Goal: Communication & Community: Participate in discussion

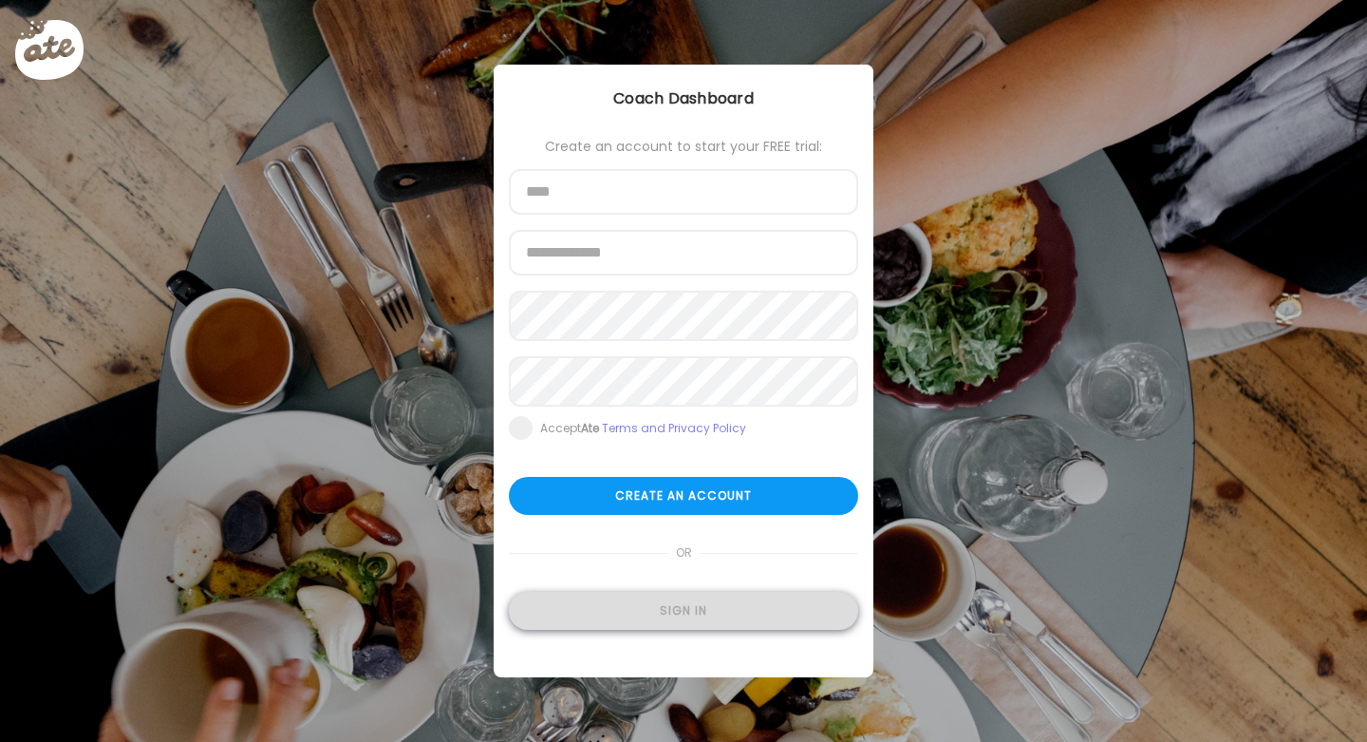
click at [749, 626] on div "Sign in" at bounding box center [683, 611] width 349 height 38
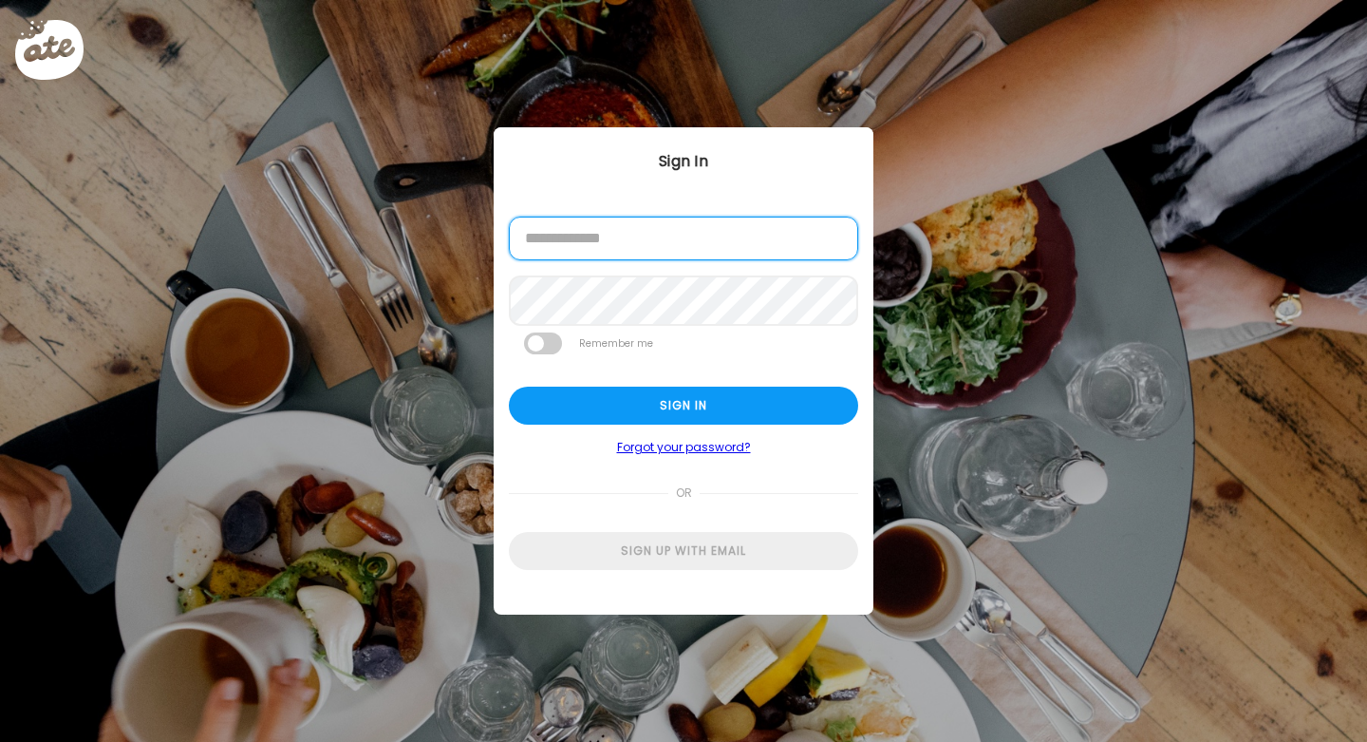
type input "**********"
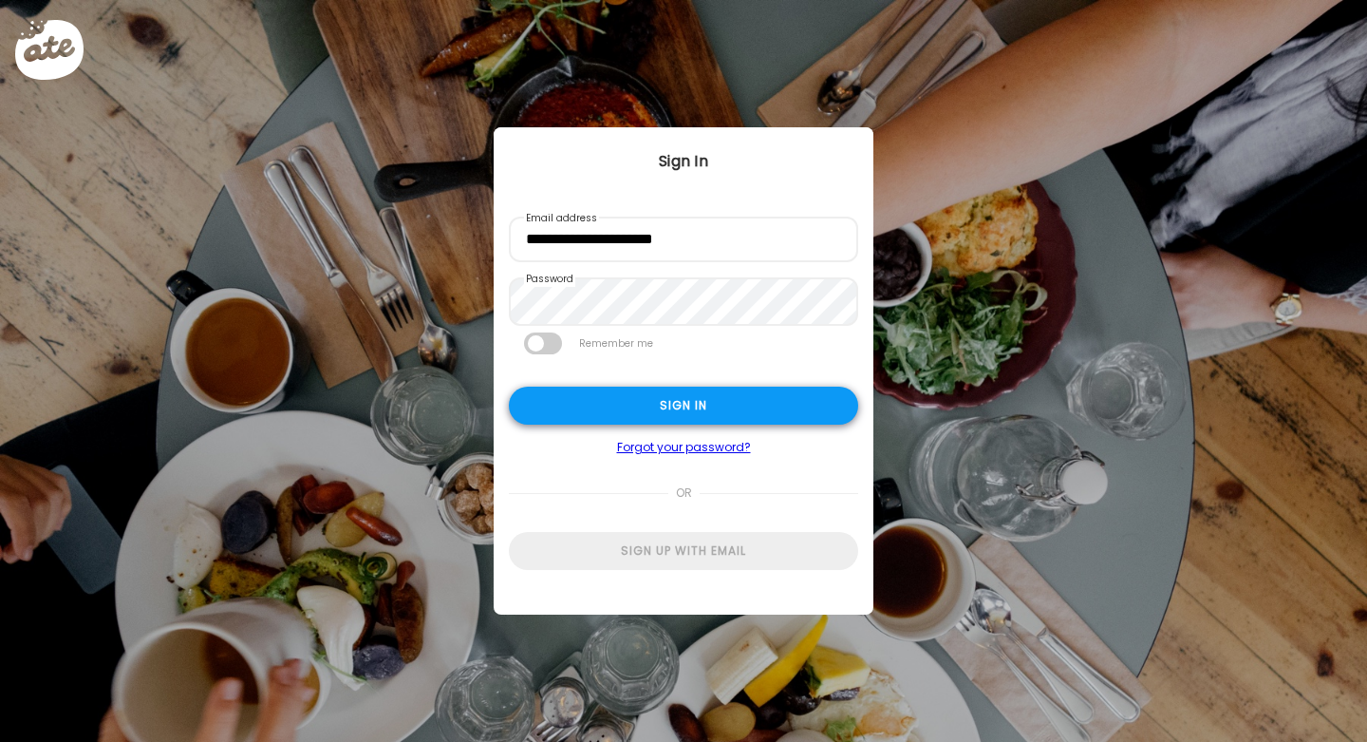
click at [625, 417] on div "Sign in" at bounding box center [683, 405] width 349 height 38
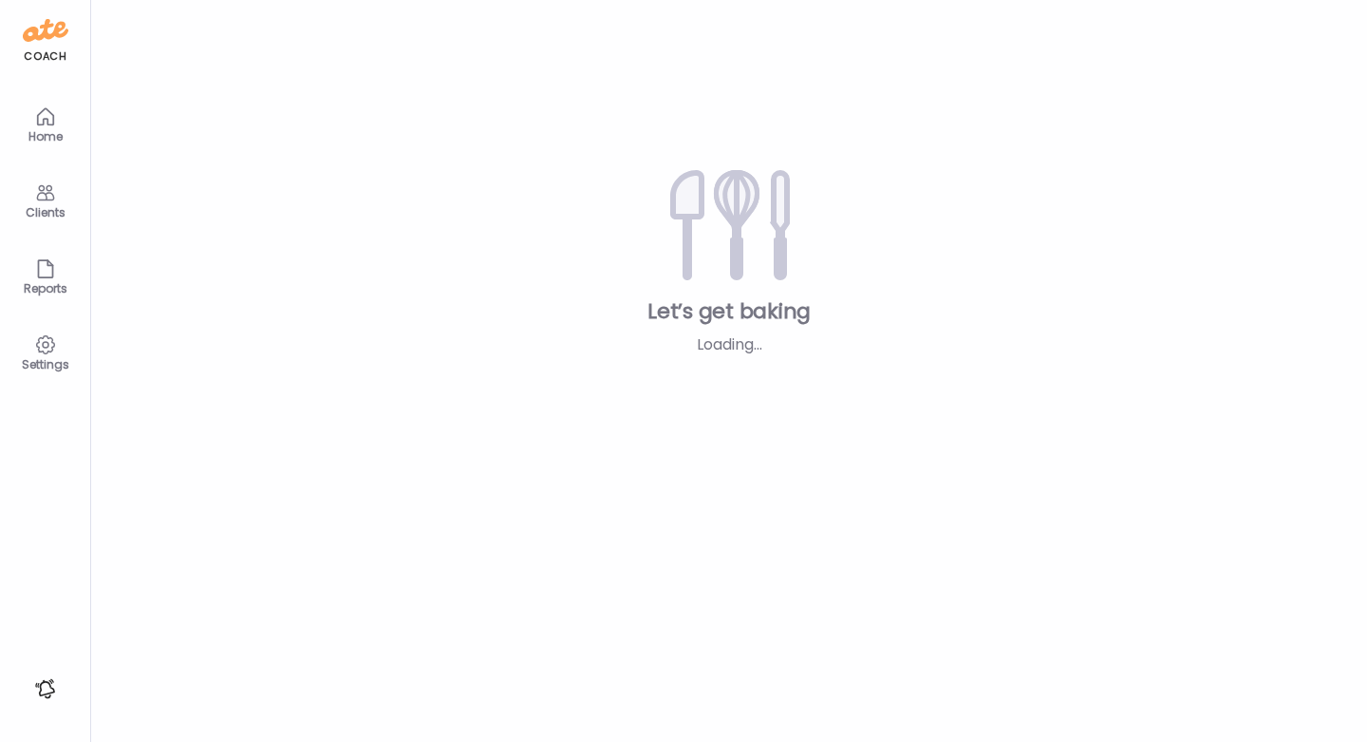
type input "**********"
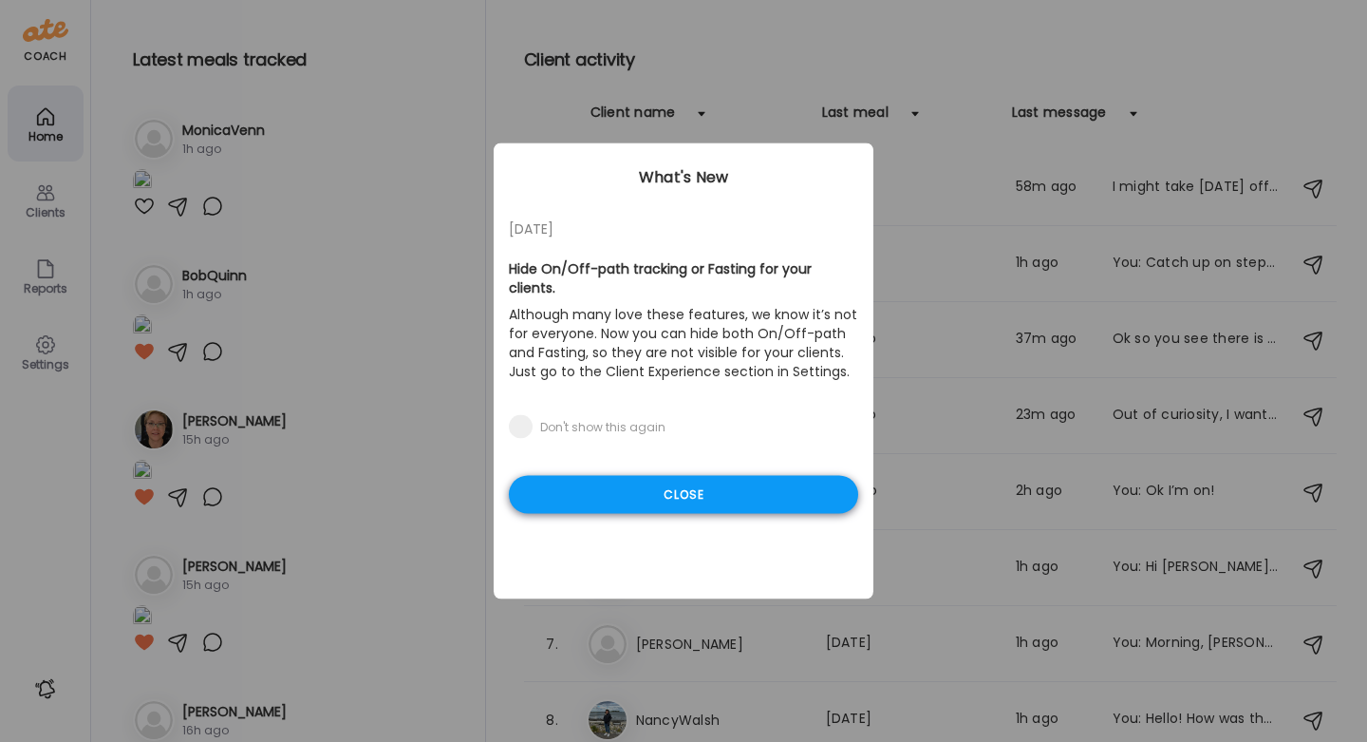
click at [651, 485] on div "Close" at bounding box center [683, 495] width 349 height 38
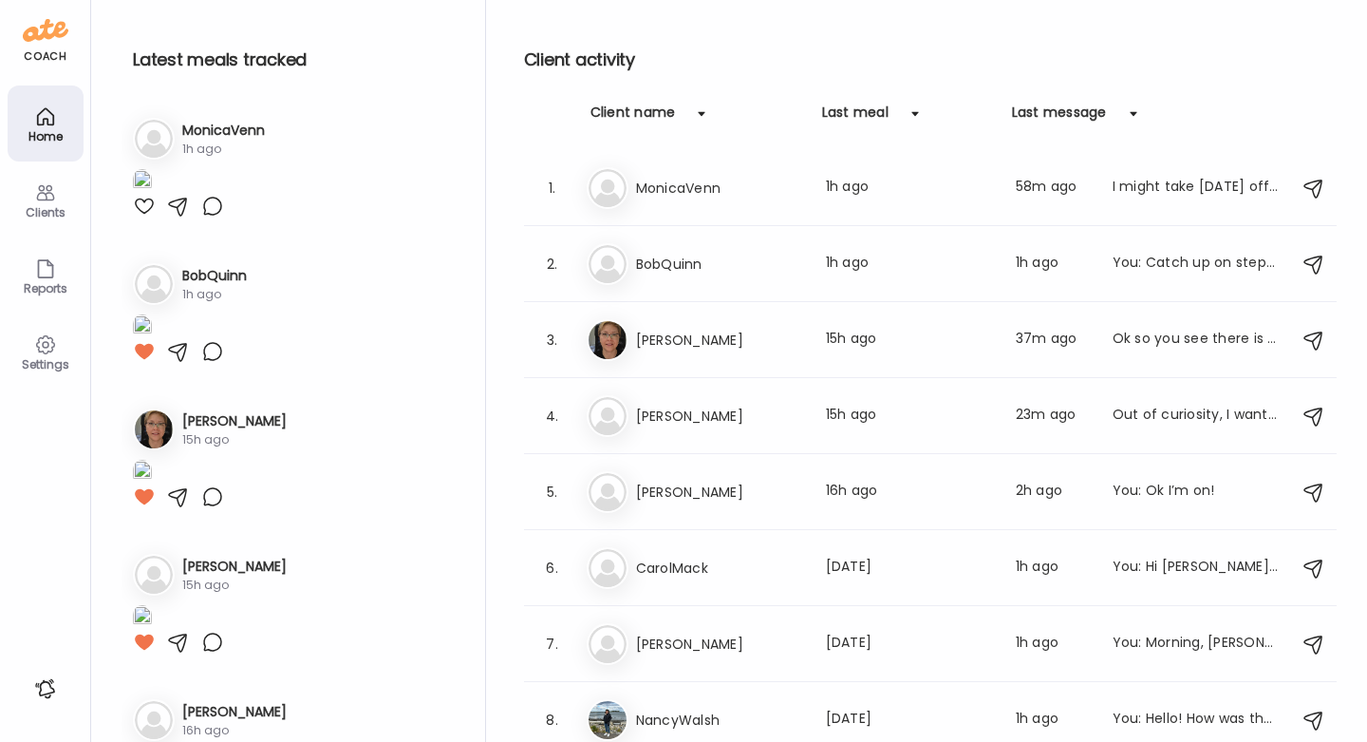
click at [31, 220] on div "Clients" at bounding box center [46, 199] width 76 height 76
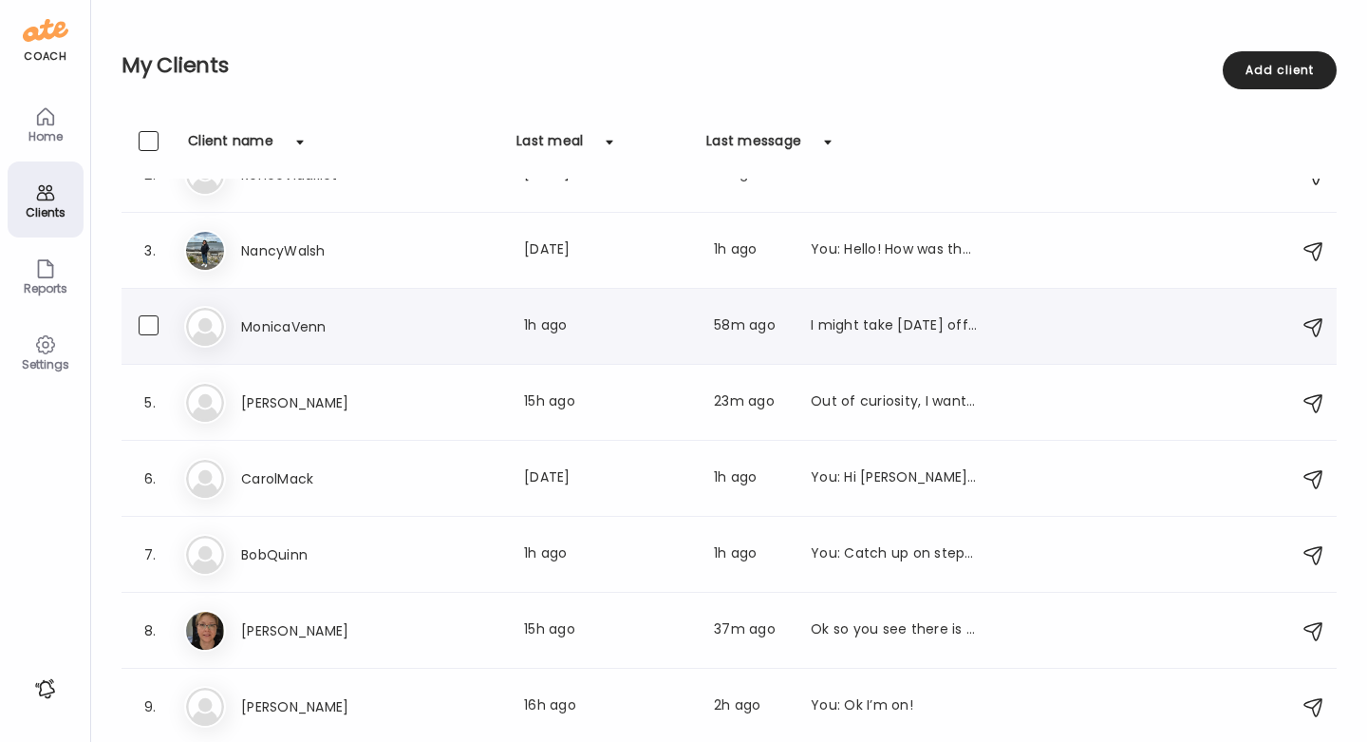
scroll to position [118, 0]
click at [930, 645] on div "AS [PERSON_NAME] Last meal: 15h ago Last message: 37m ago Ok so you see there i…" at bounding box center [732, 631] width 1096 height 42
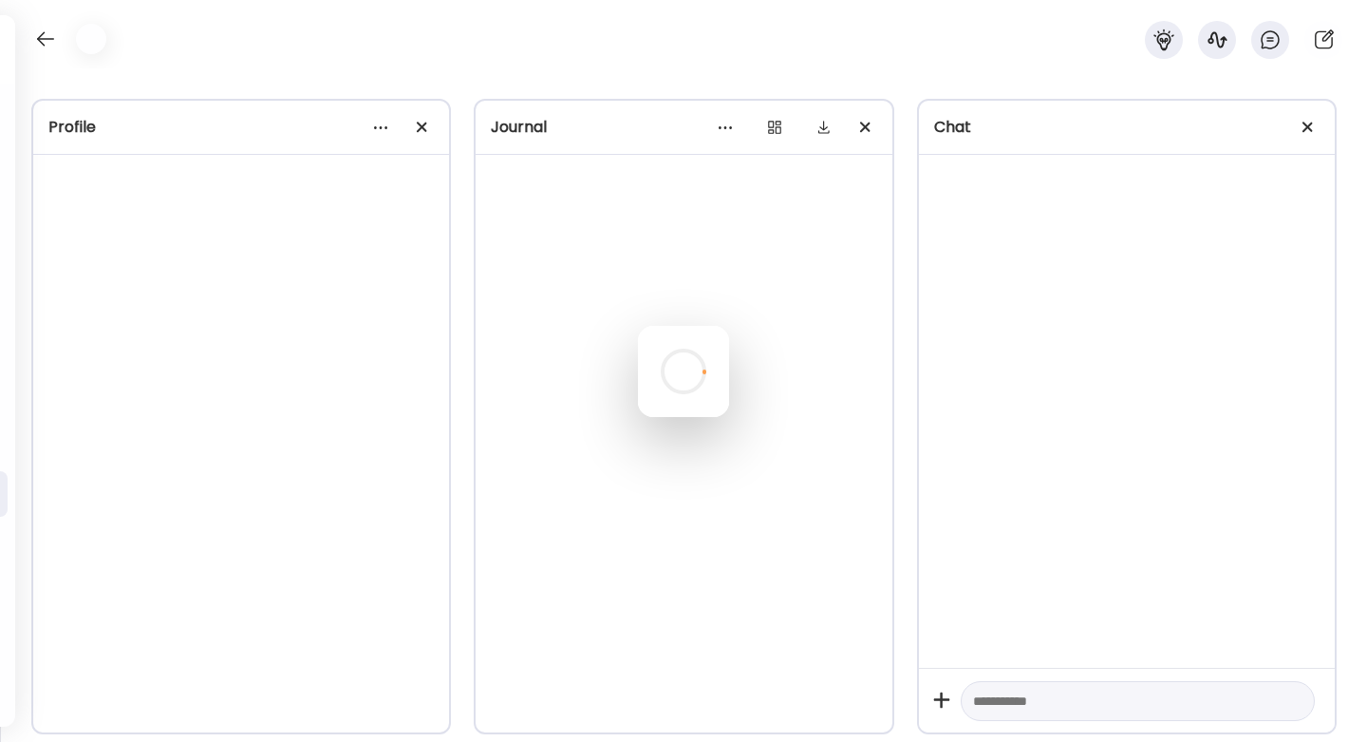
scroll to position [0, 0]
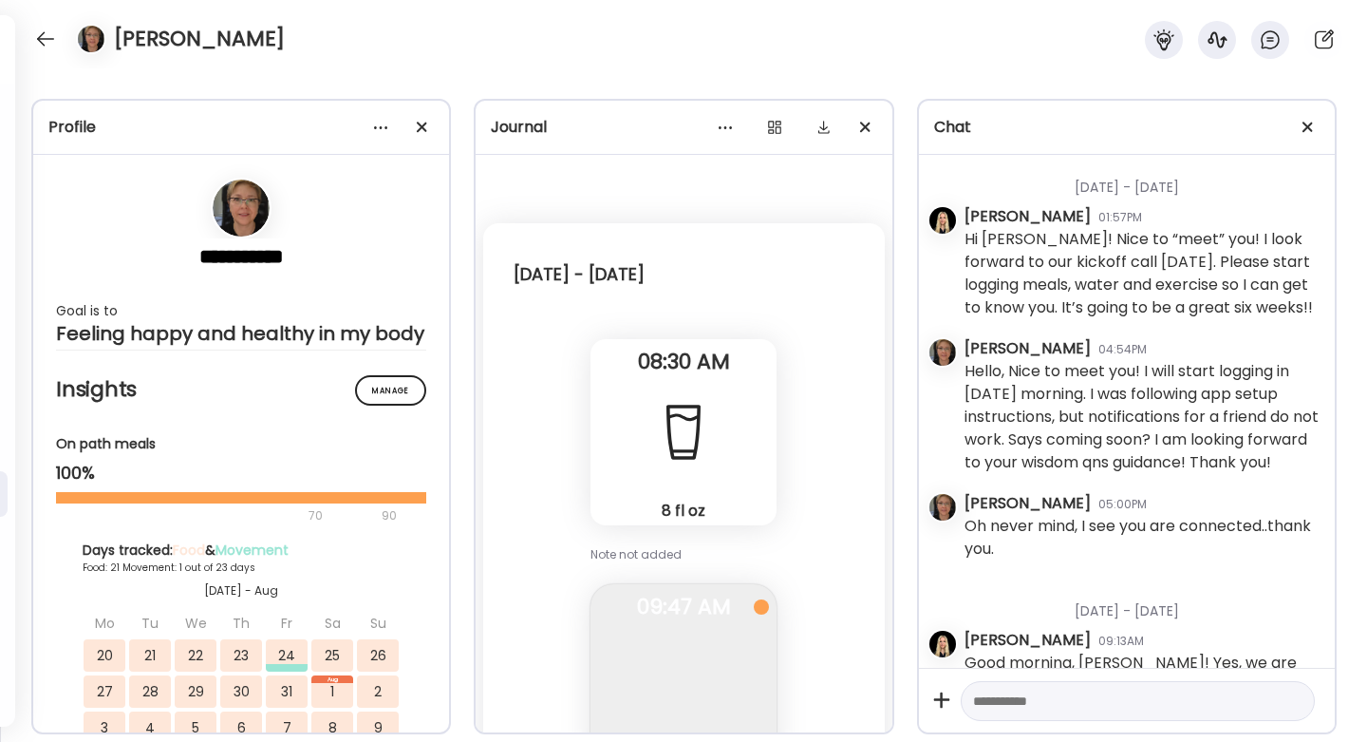
click at [1016, 694] on textarea at bounding box center [1120, 700] width 295 height 23
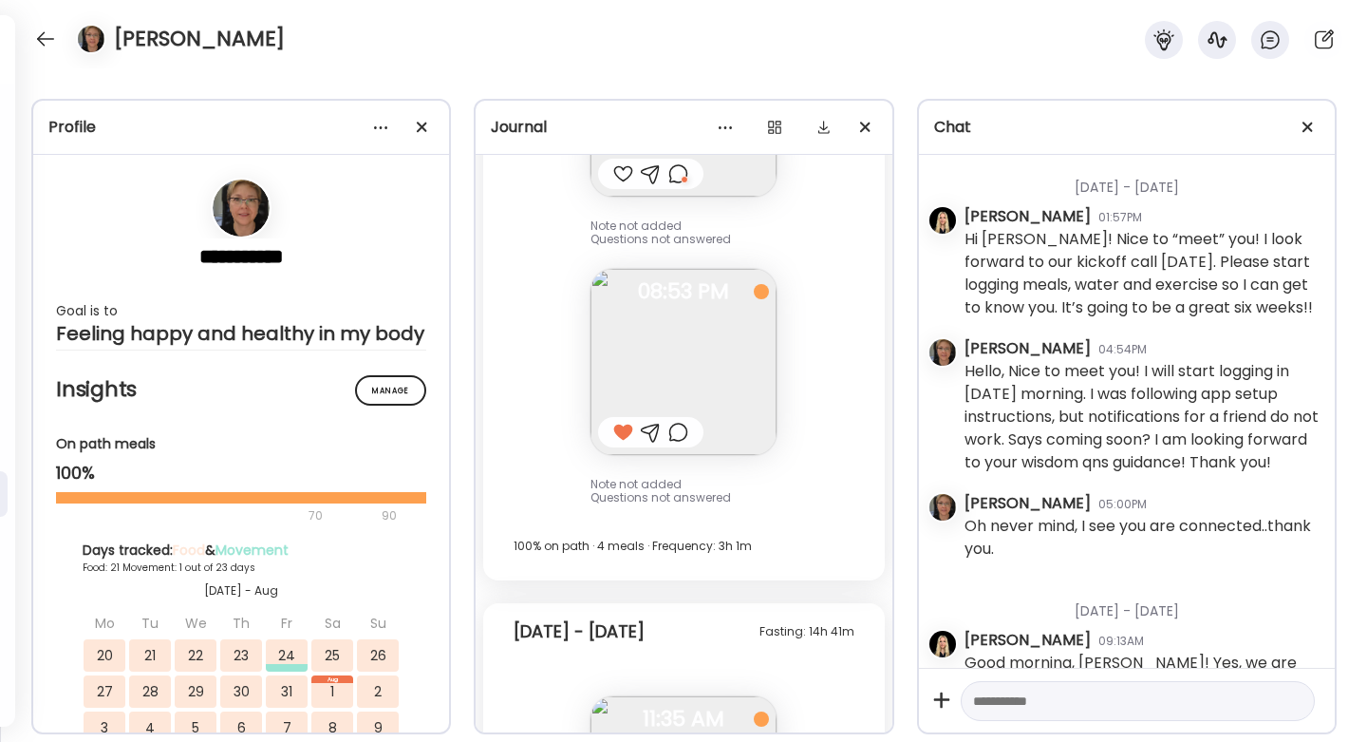
scroll to position [106469, 0]
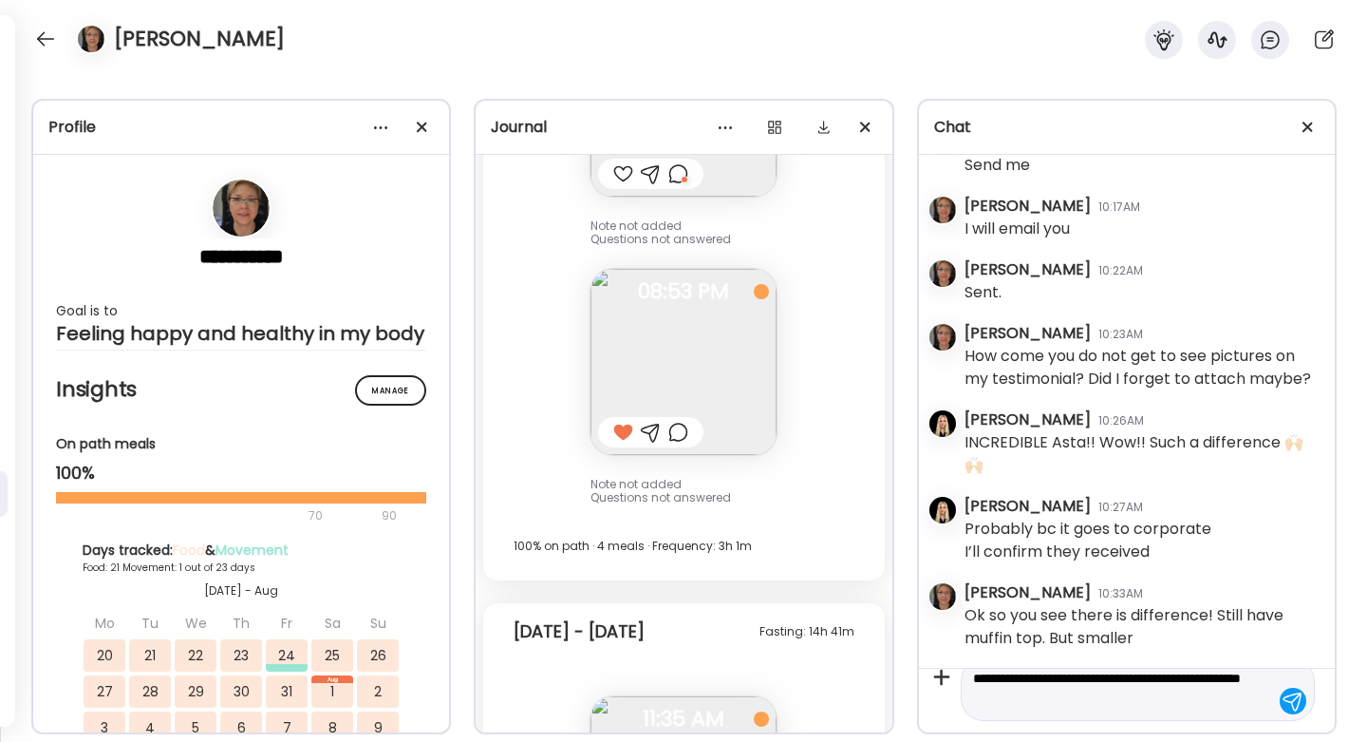
type textarea "**********"
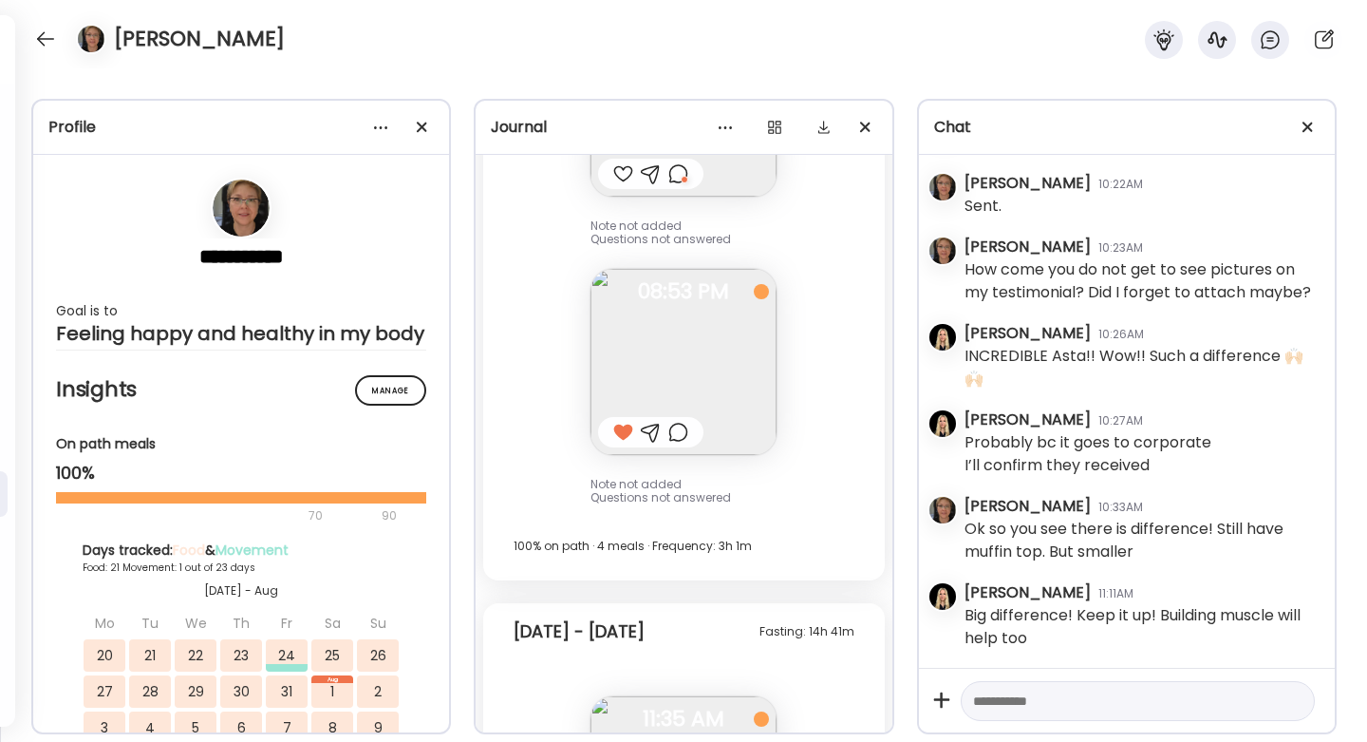
scroll to position [106556, 0]
click at [42, 46] on div at bounding box center [45, 39] width 30 height 30
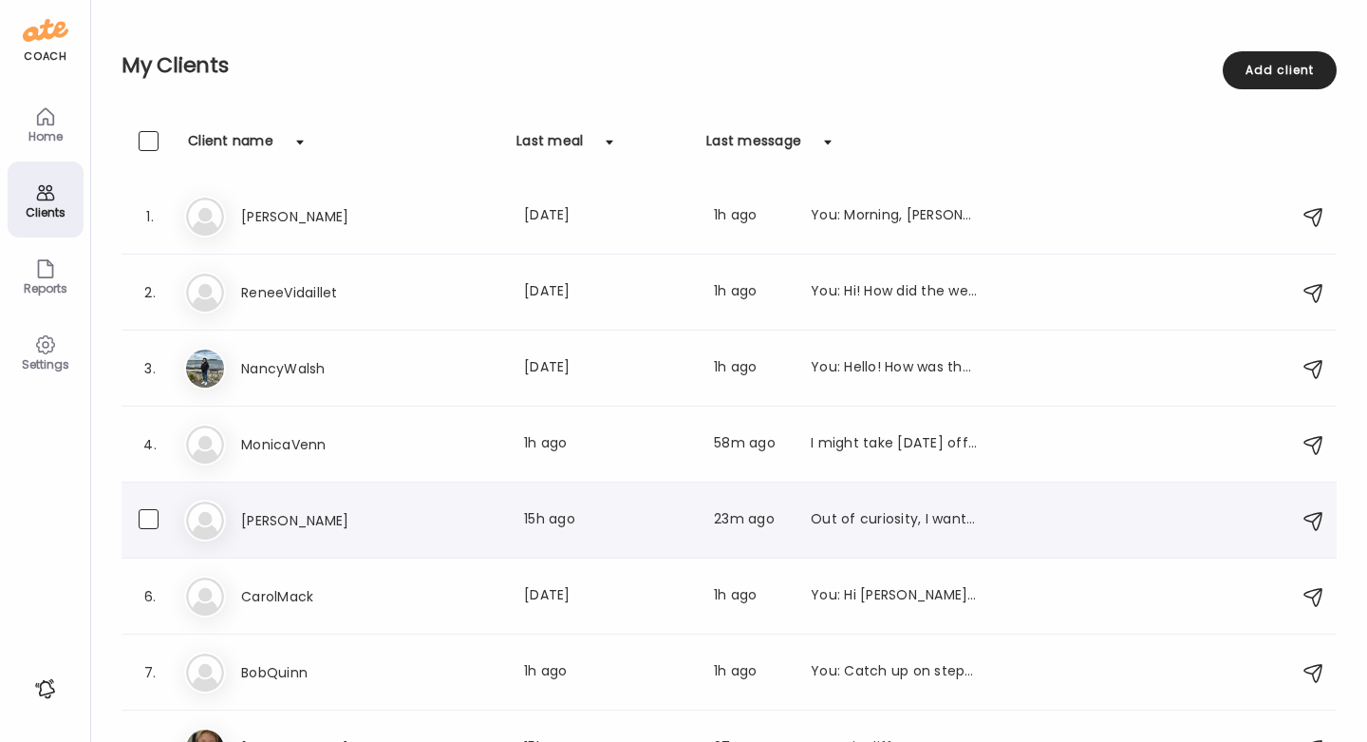
click at [859, 501] on div "Ca [PERSON_NAME] Last meal: 15h ago Last message: 23m ago Out of curiosity, I w…" at bounding box center [732, 520] width 1096 height 42
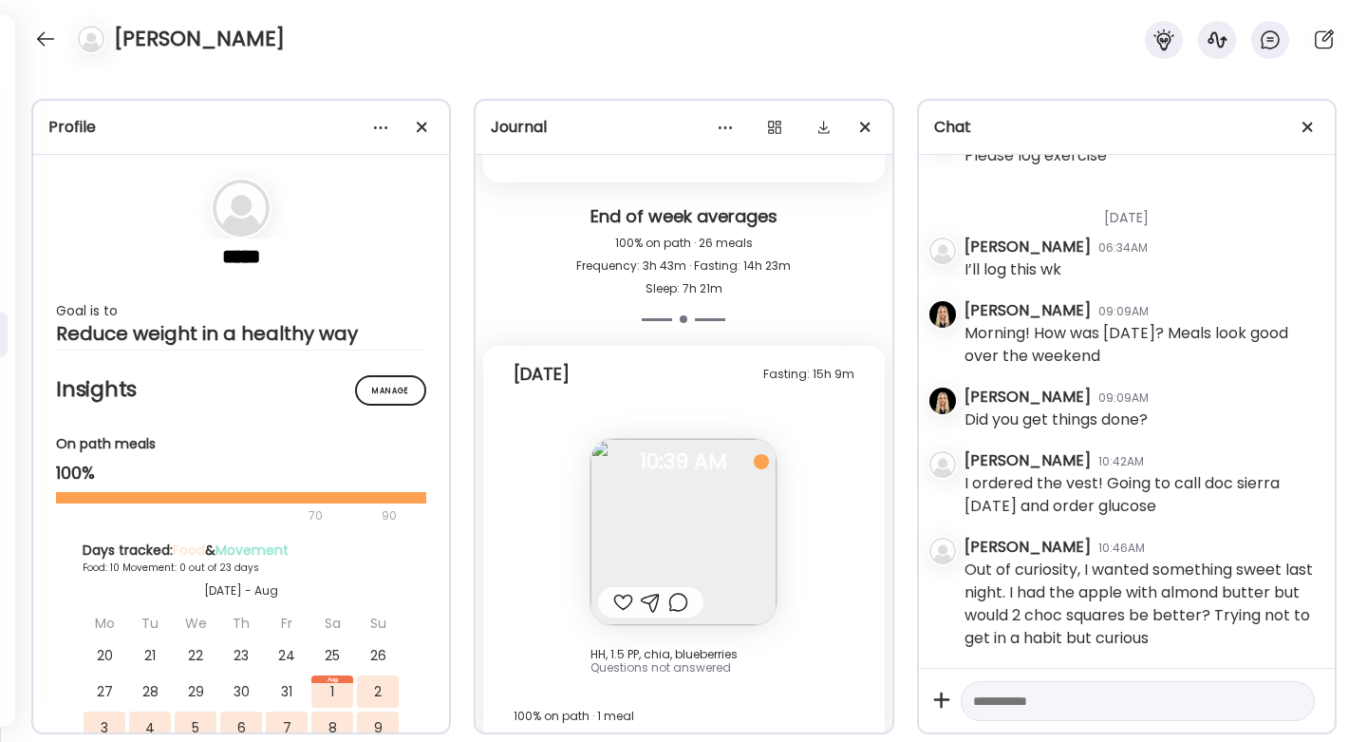
scroll to position [12774, 0]
click at [1136, 696] on textarea at bounding box center [1120, 700] width 295 height 23
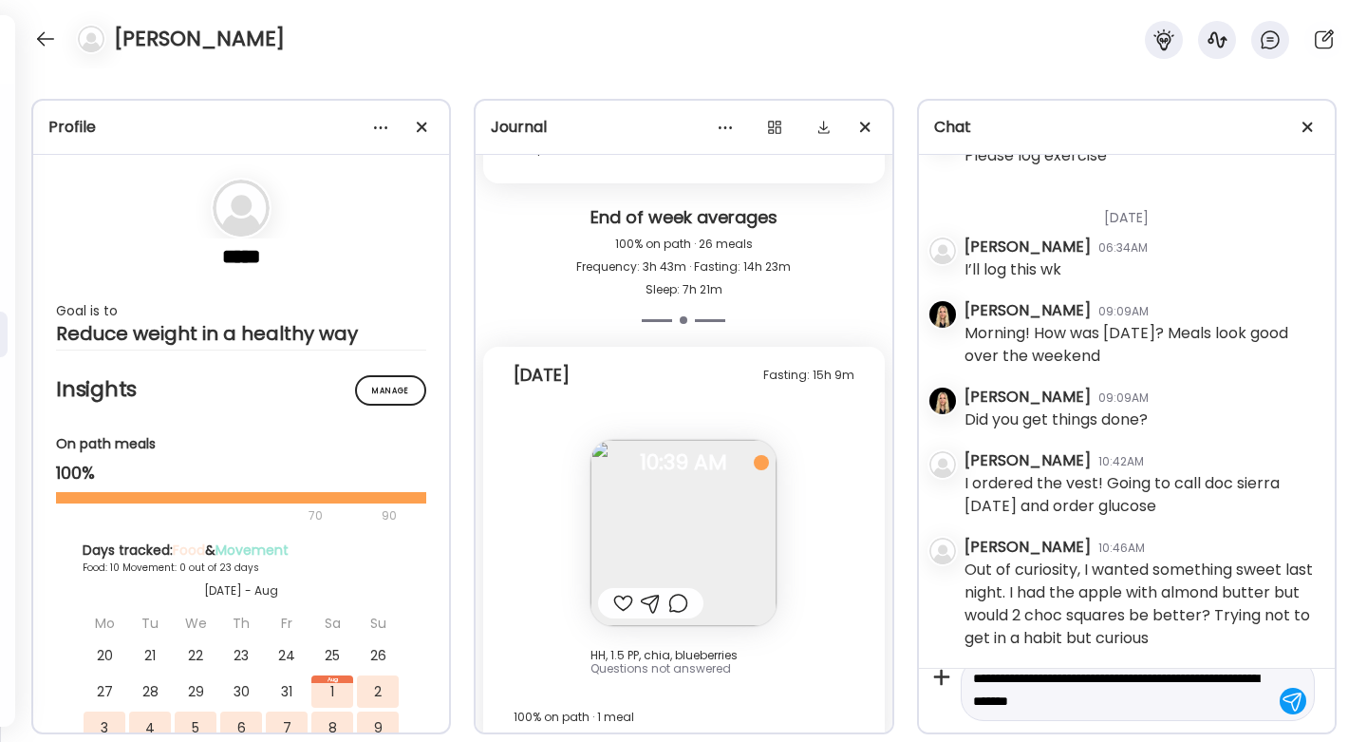
scroll to position [22, 0]
type textarea "**********"
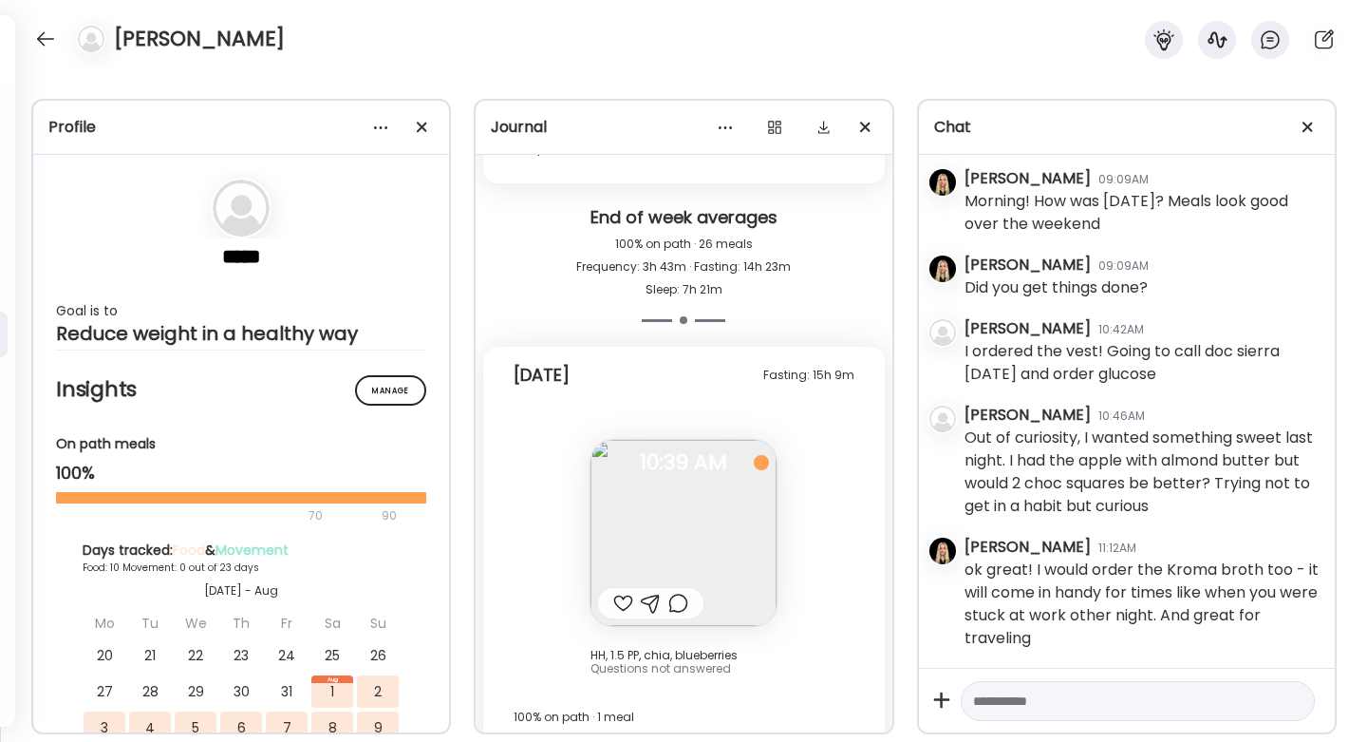
scroll to position [21971, 0]
click at [1175, 708] on textarea at bounding box center [1120, 700] width 295 height 23
type textarea "**********"
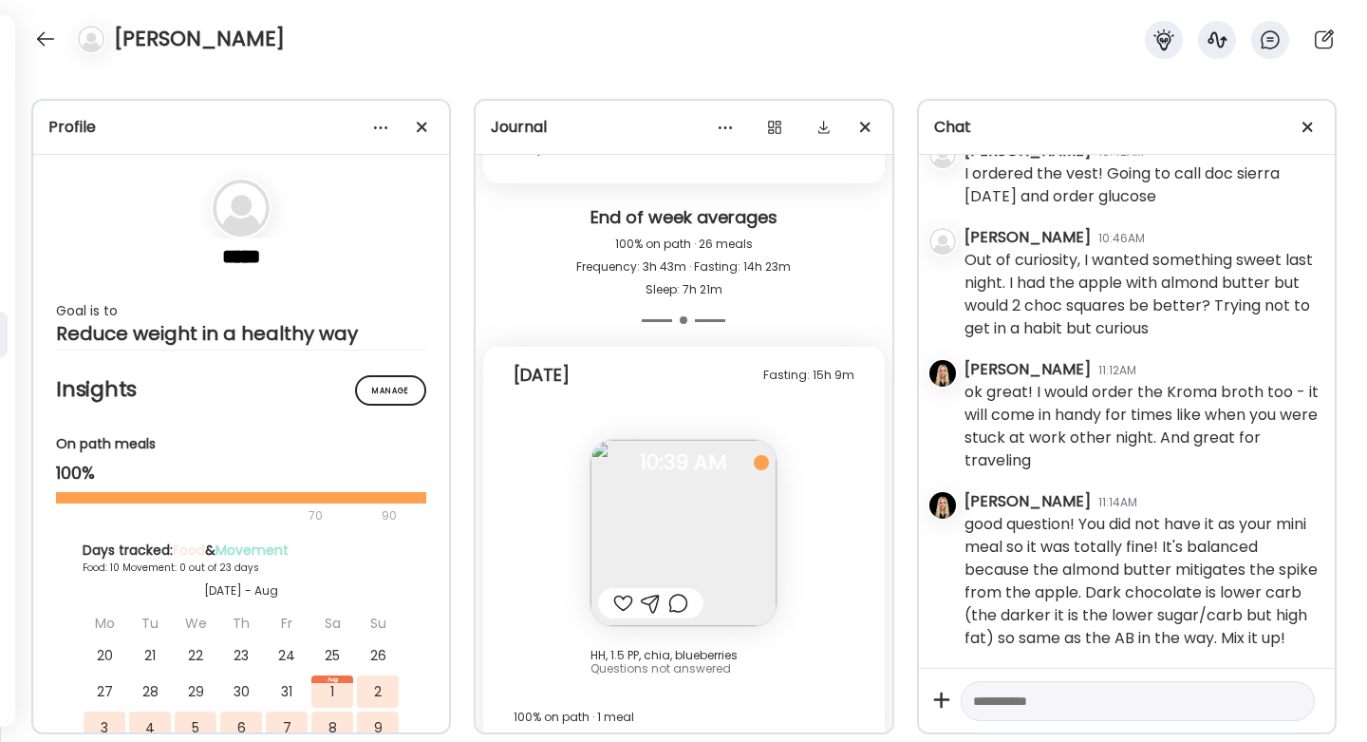
scroll to position [22171, 0]
click at [43, 34] on div at bounding box center [45, 39] width 30 height 30
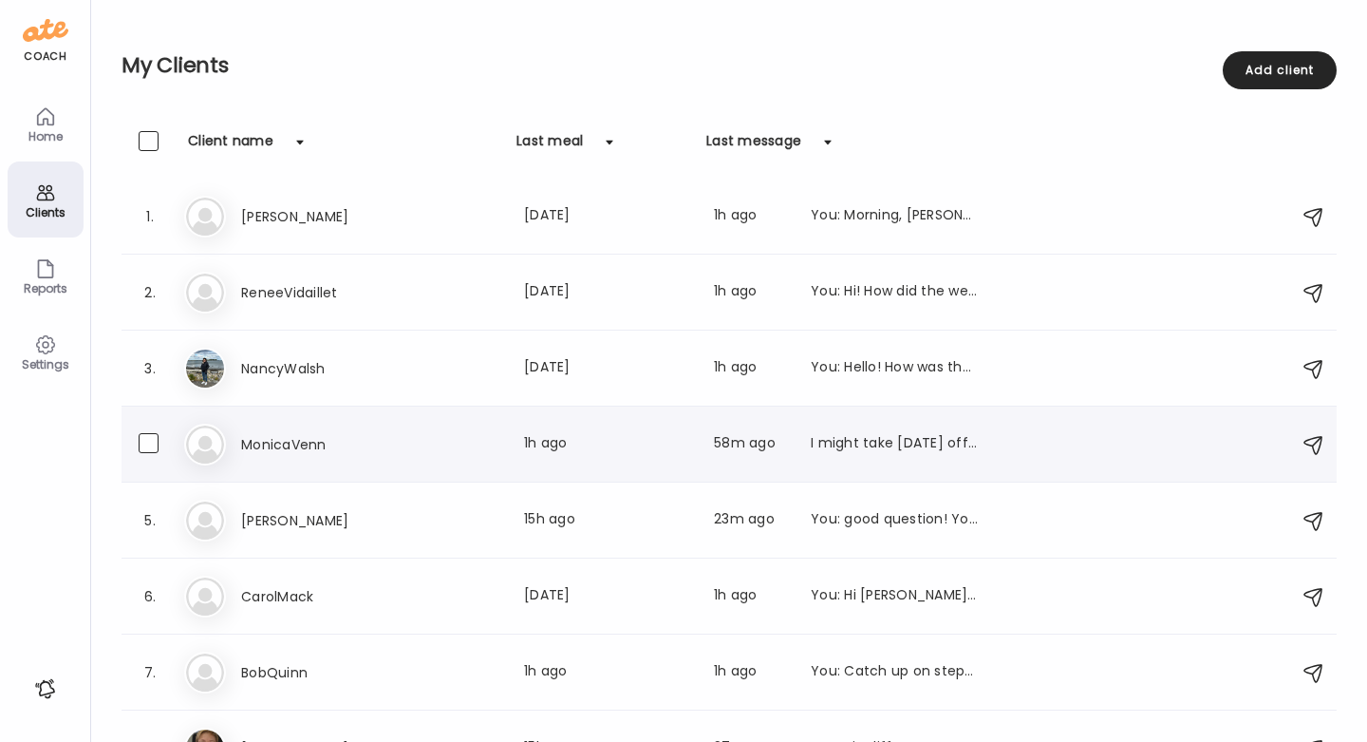
scroll to position [0, 0]
click at [936, 447] on div "I might take [DATE] off to go shopping and lunch in the city with my daughter. …" at bounding box center [894, 444] width 167 height 23
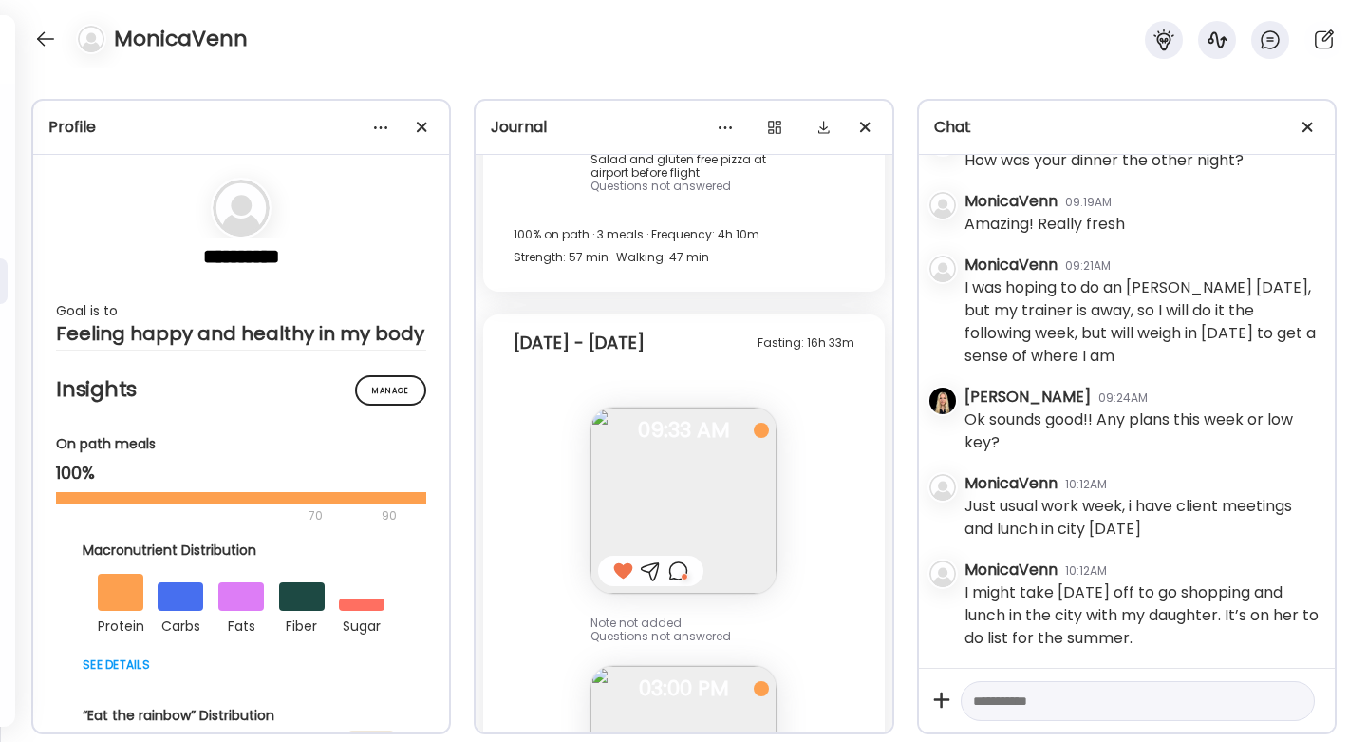
scroll to position [40693, 0]
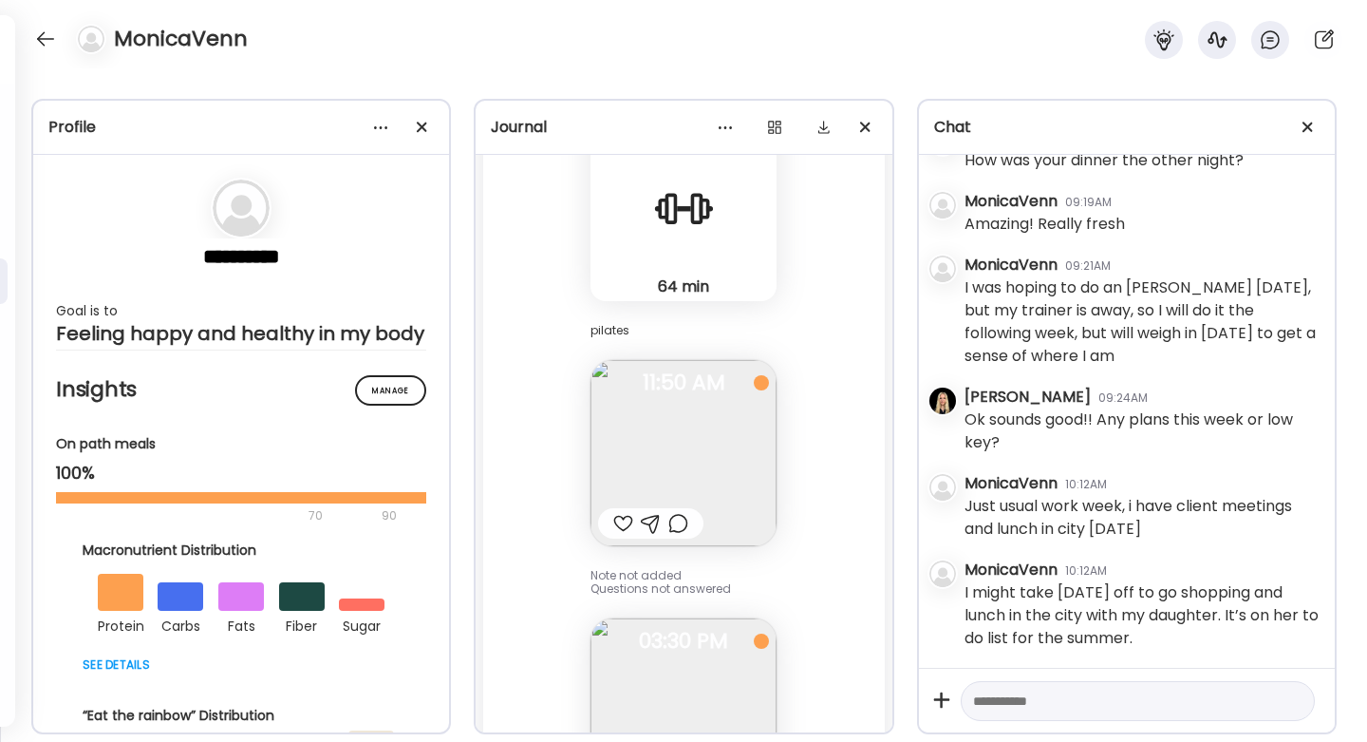
click at [1040, 703] on textarea at bounding box center [1120, 700] width 295 height 23
type textarea "**********"
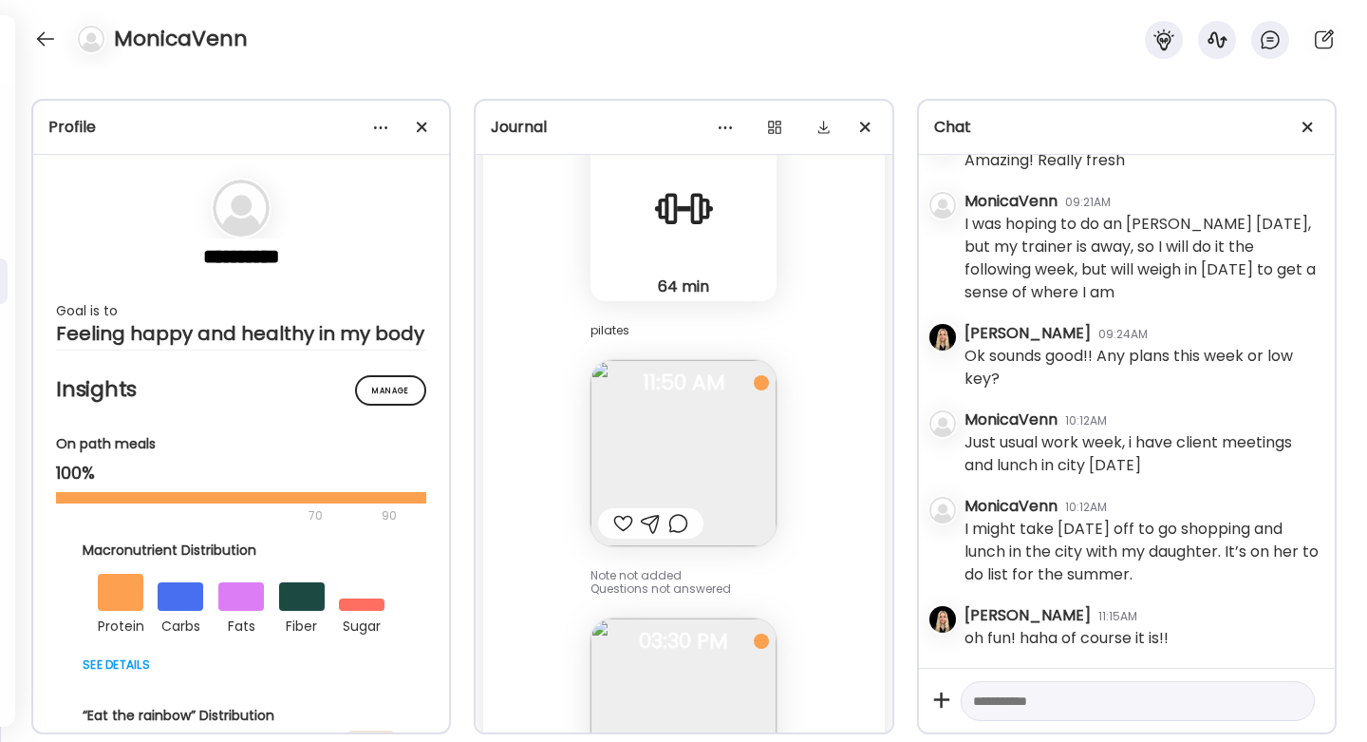
scroll to position [80880, 0]
click at [1051, 699] on textarea at bounding box center [1120, 700] width 295 height 23
type textarea "**********"
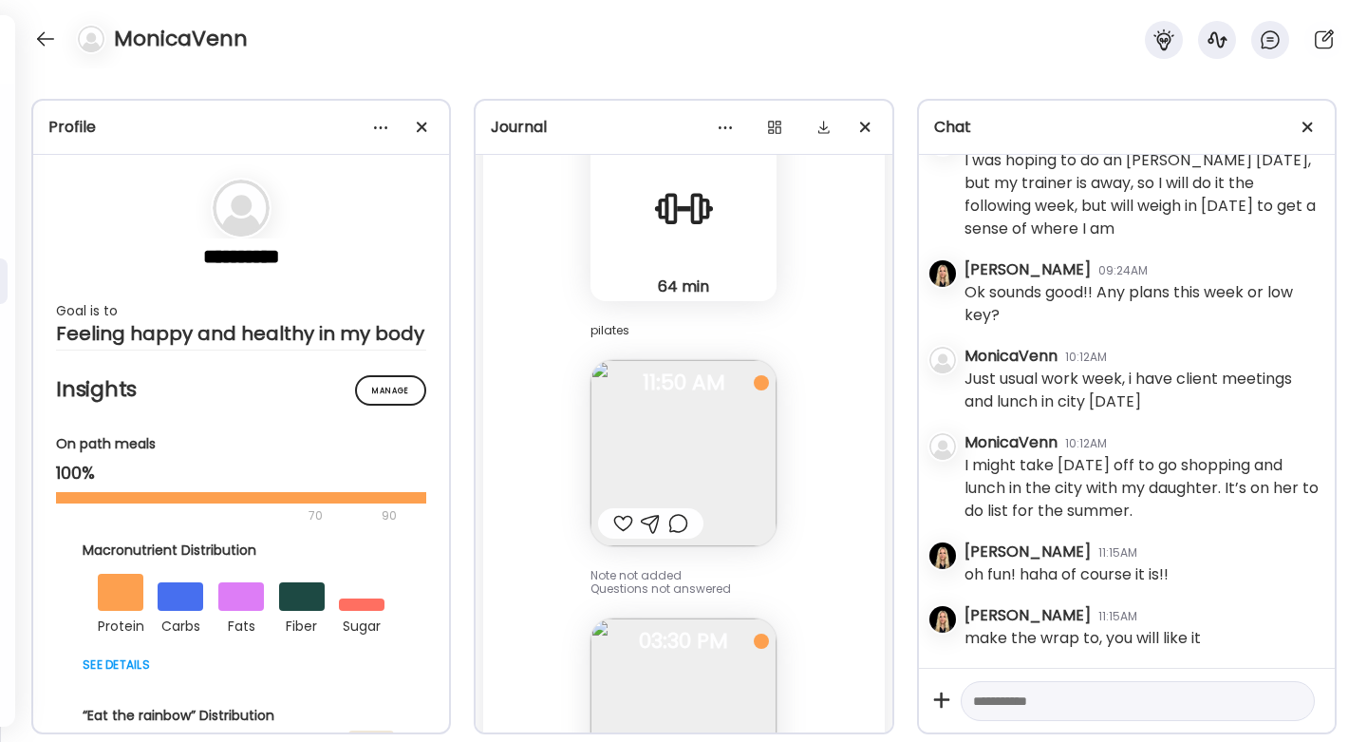
scroll to position [80944, 0]
click at [48, 43] on div at bounding box center [45, 39] width 30 height 30
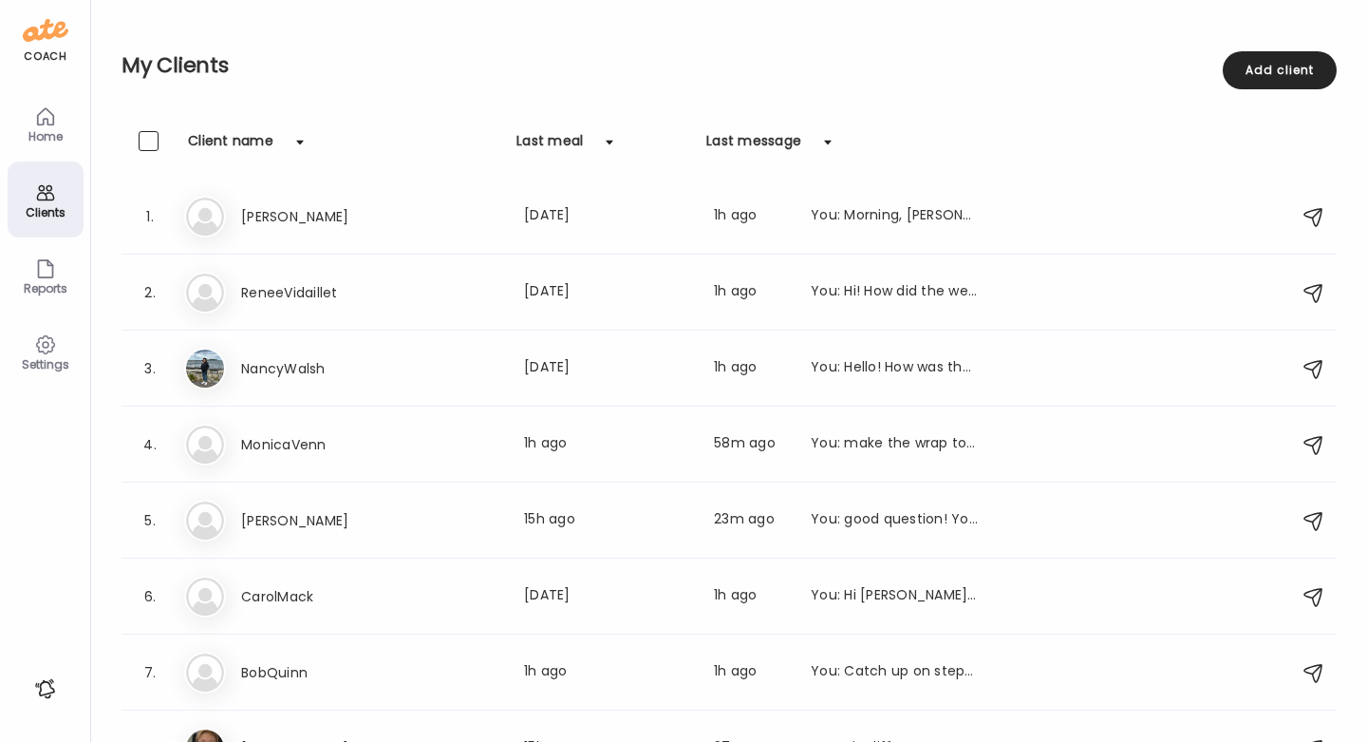
scroll to position [0, 0]
click at [44, 115] on icon at bounding box center [45, 116] width 23 height 23
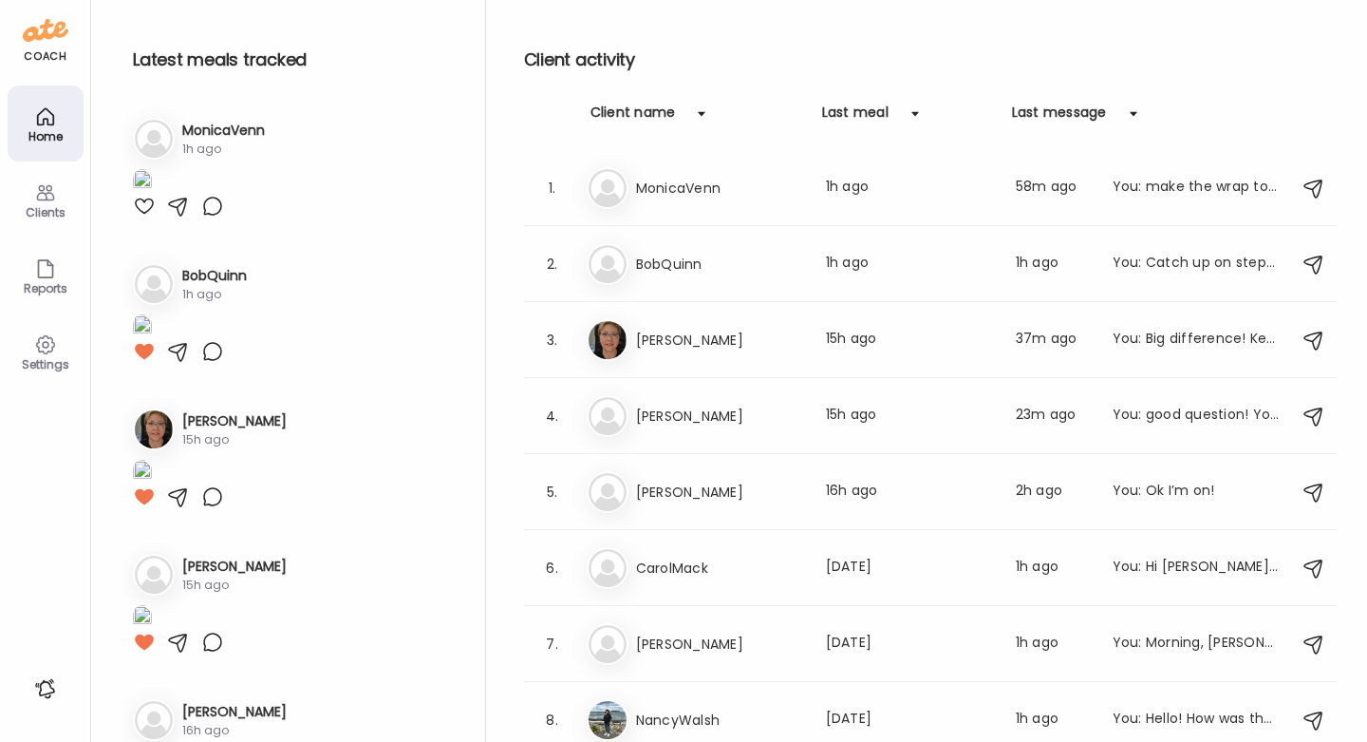
click at [51, 196] on icon at bounding box center [45, 192] width 23 height 23
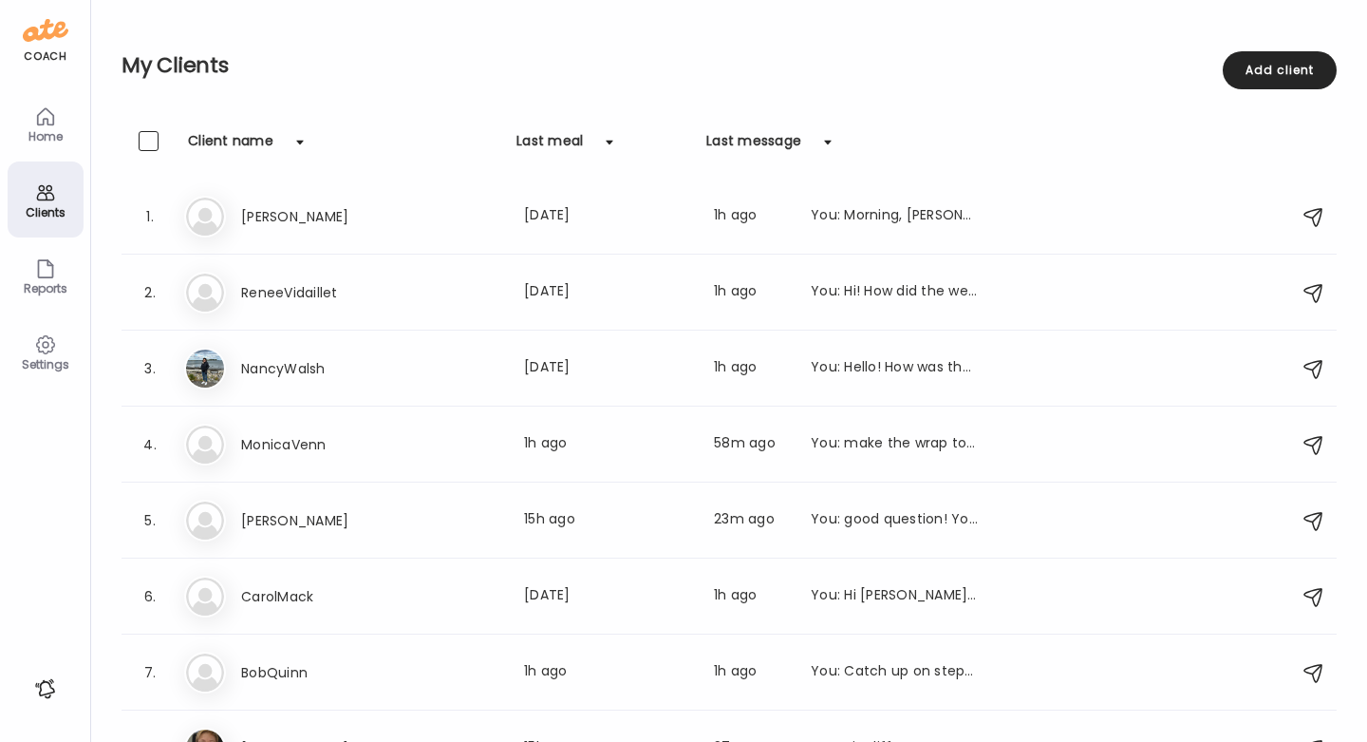
click at [44, 115] on icon at bounding box center [45, 116] width 23 height 23
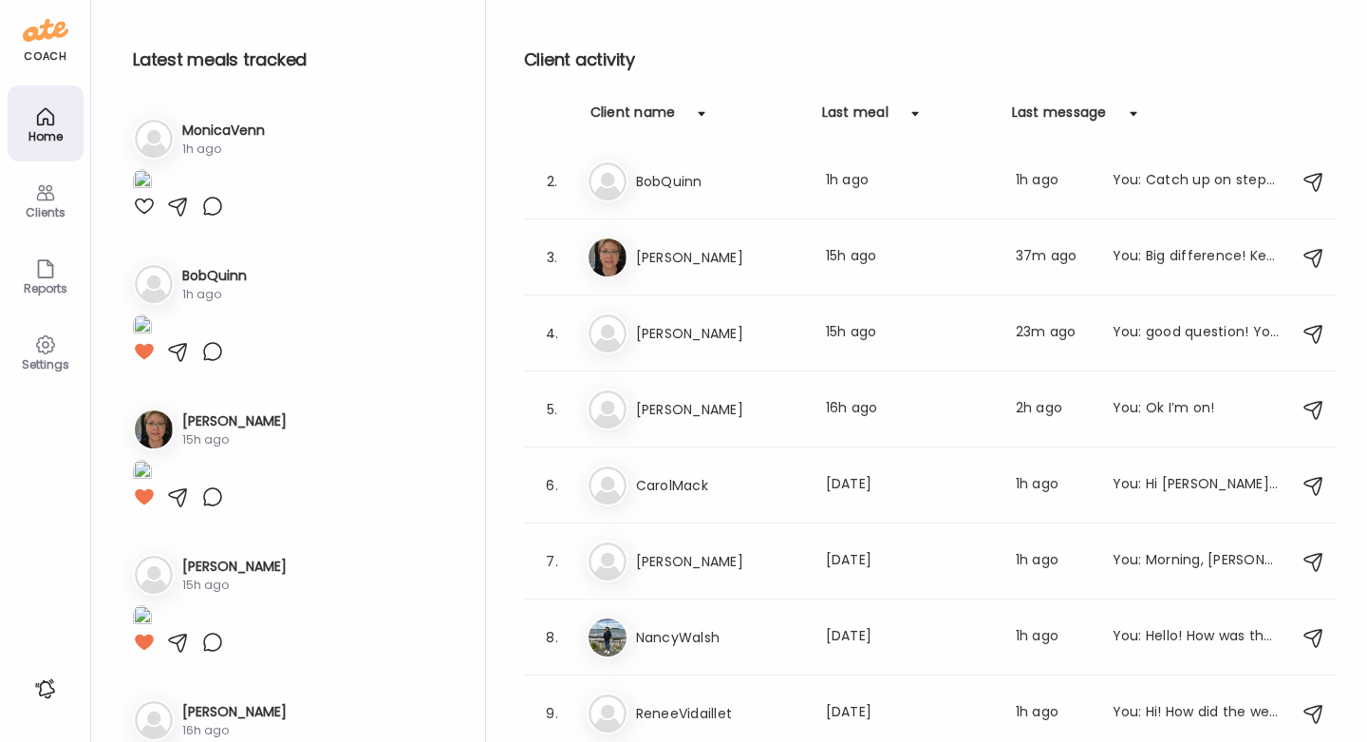
scroll to position [83, 0]
click at [40, 214] on div "Clients" at bounding box center [45, 212] width 68 height 12
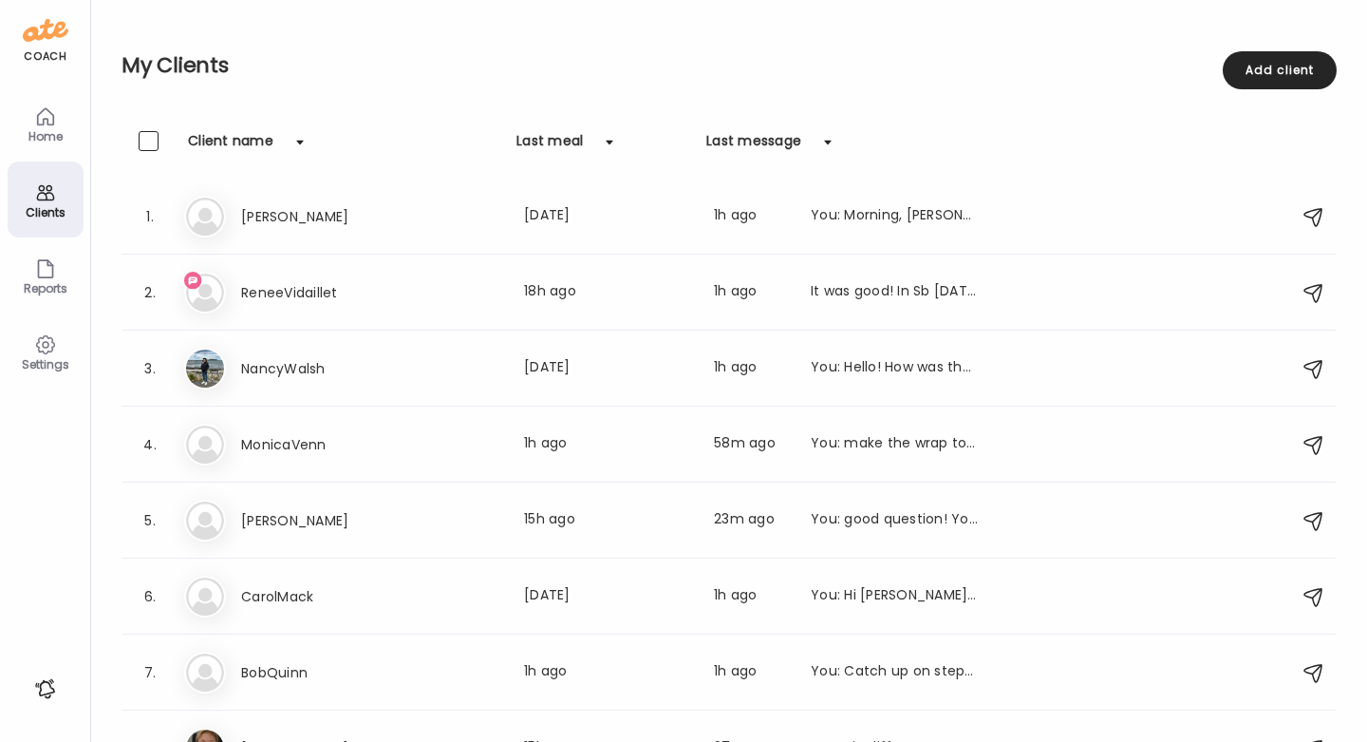
scroll to position [0, 0]
click at [843, 286] on div "It was good! In Sb [DATE] and [DATE]. We had lunch a dinner in [GEOGRAPHIC_DATA…" at bounding box center [894, 292] width 167 height 23
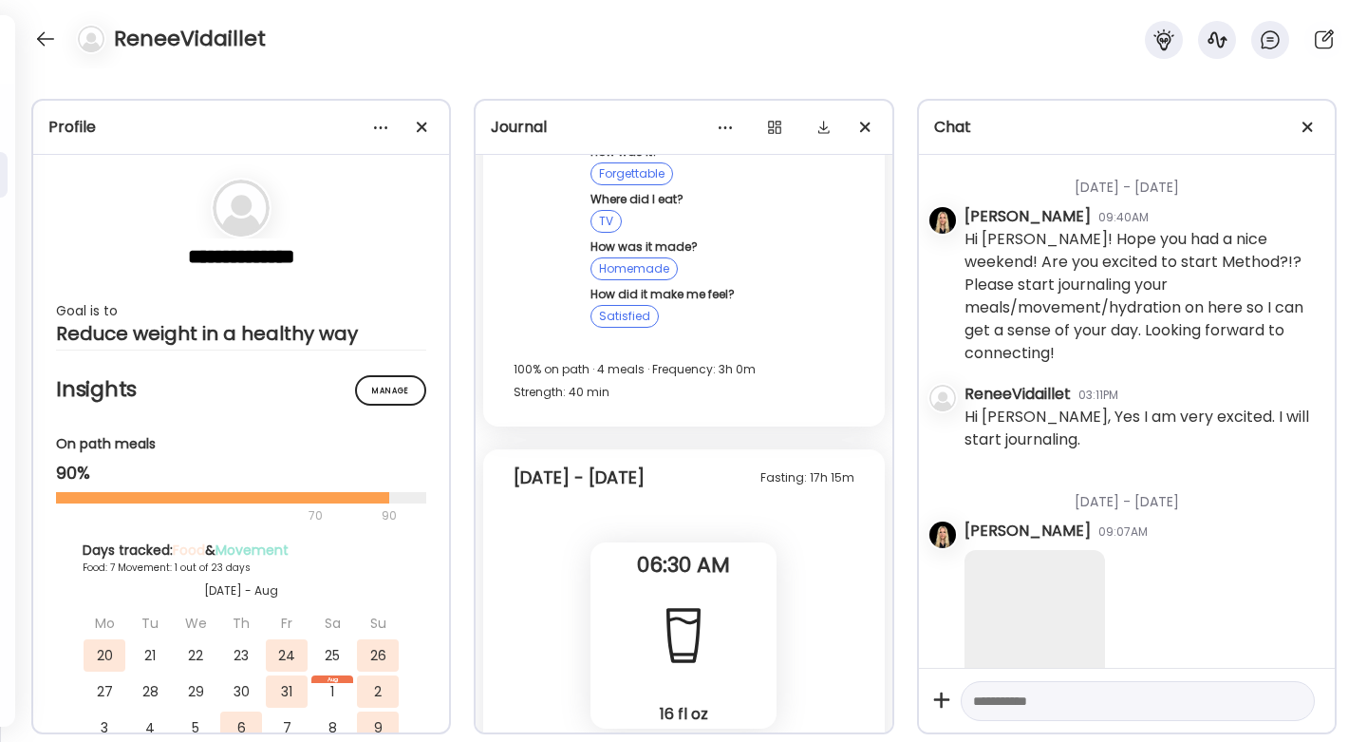
scroll to position [22804, 0]
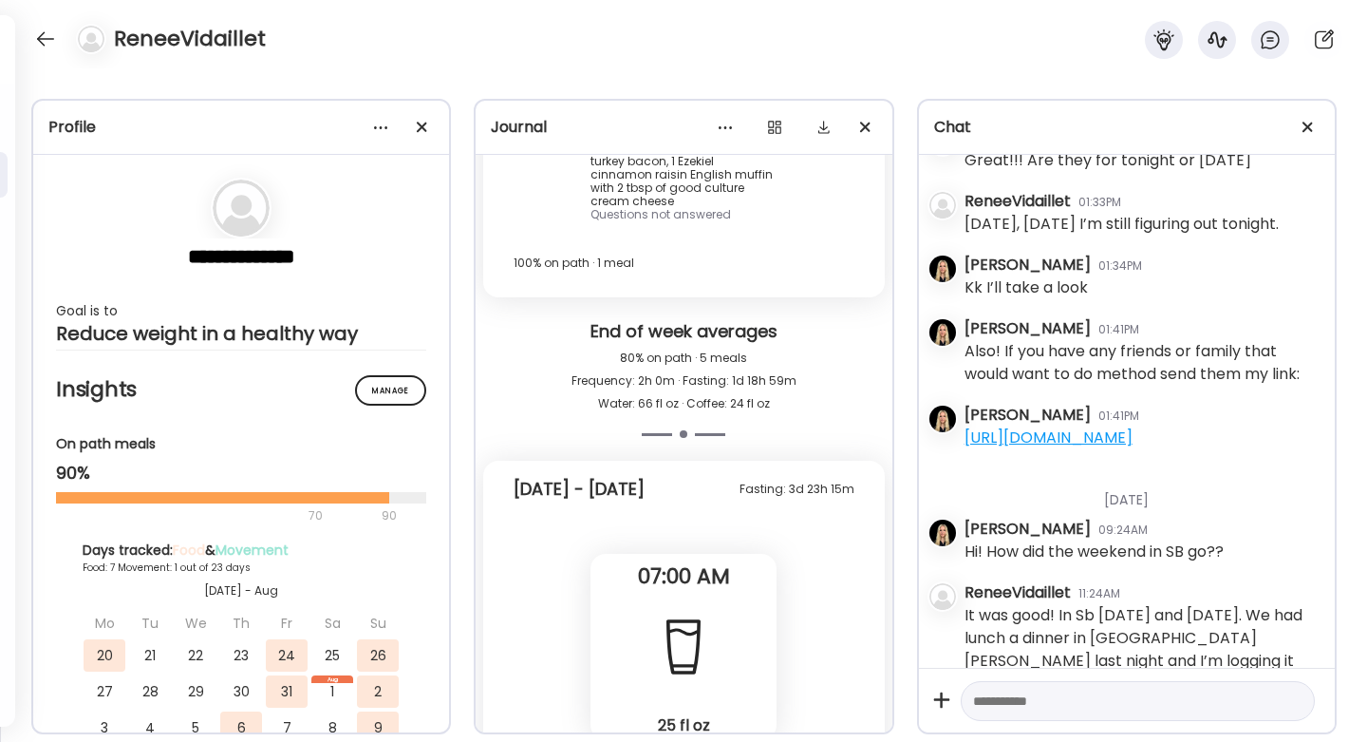
click at [1036, 704] on textarea at bounding box center [1120, 700] width 295 height 23
type textarea "**********"
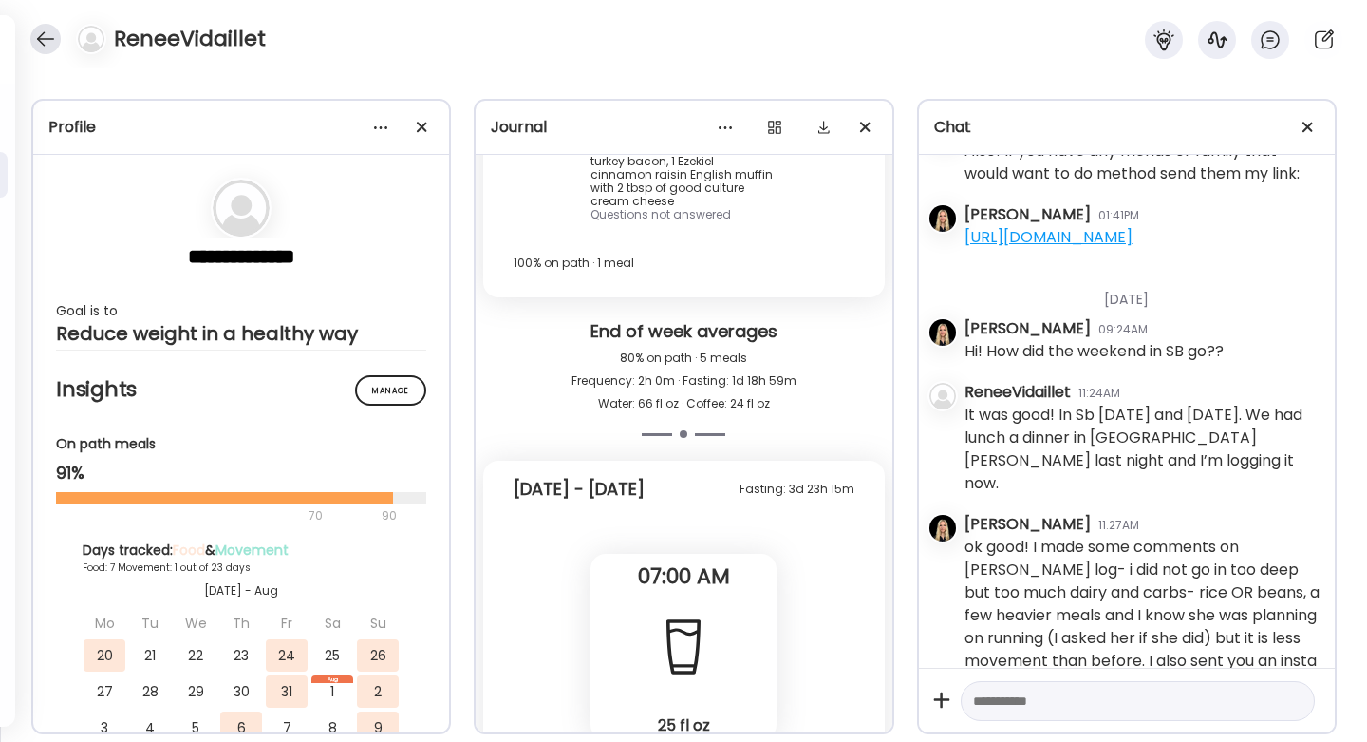
click at [51, 39] on div at bounding box center [45, 39] width 30 height 30
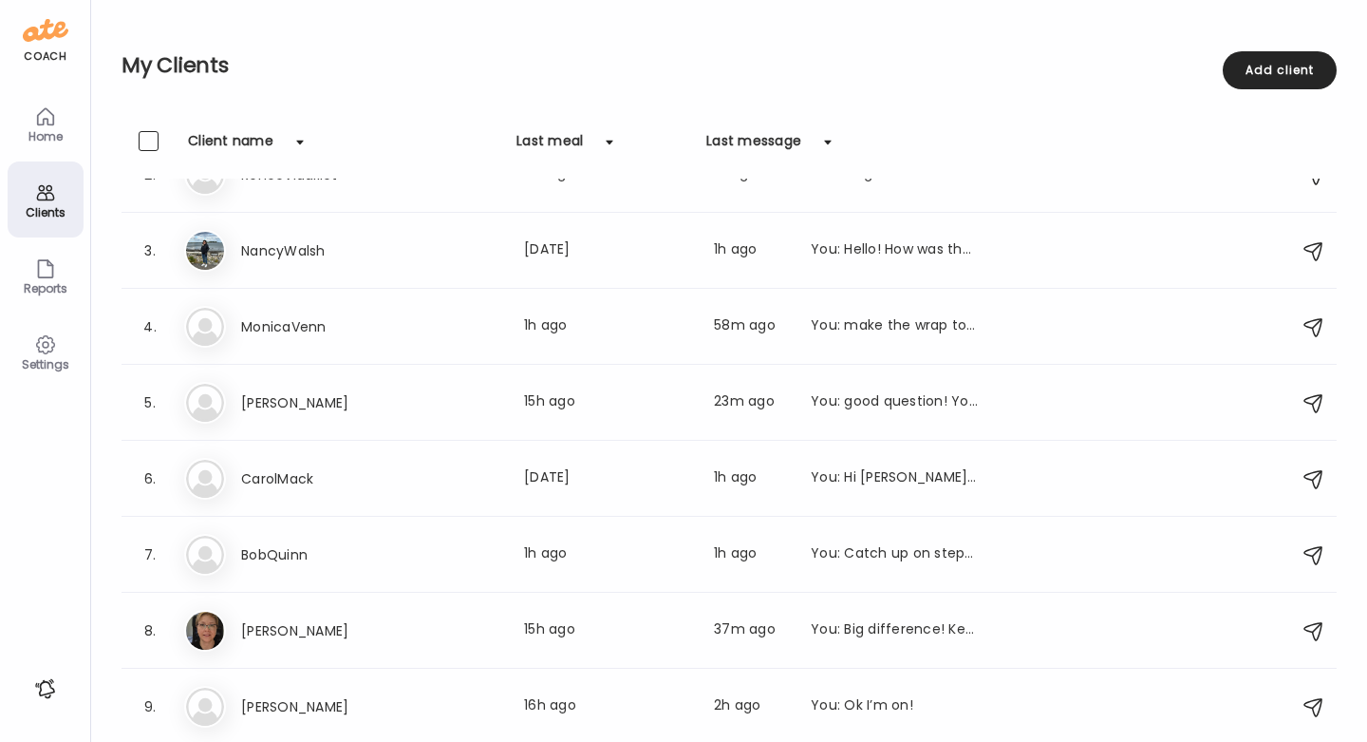
scroll to position [118, 0]
click at [79, 135] on div "Home" at bounding box center [45, 136] width 68 height 12
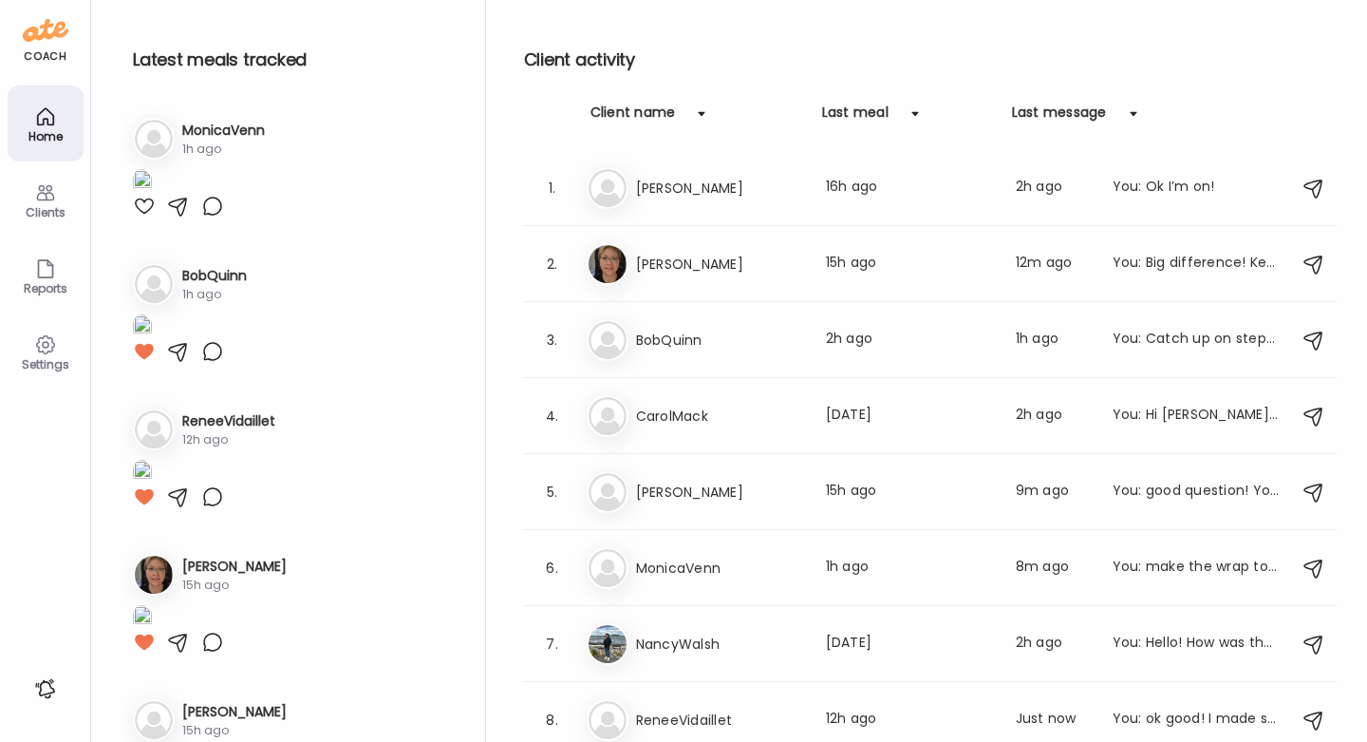
scroll to position [0, 0]
